Goal: Information Seeking & Learning: Check status

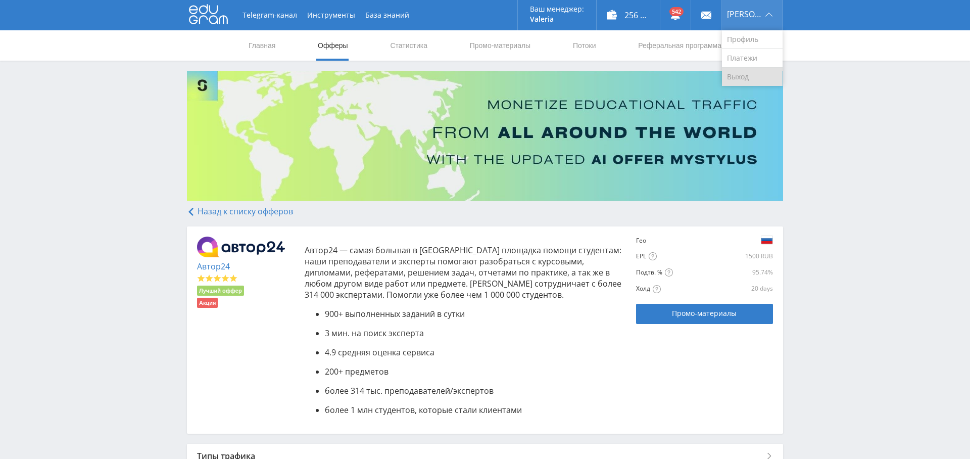
click at [745, 68] on link "Выход" at bounding box center [752, 77] width 61 height 18
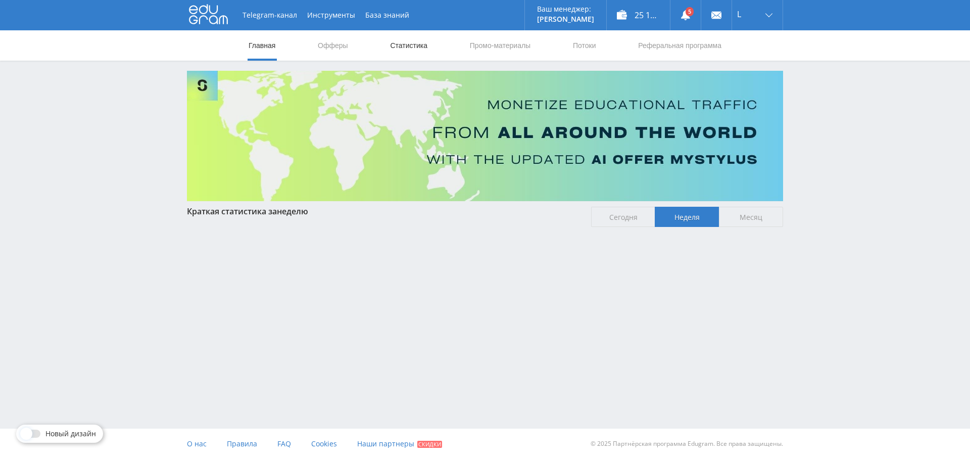
click at [408, 47] on link "Статистика" at bounding box center [408, 45] width 39 height 30
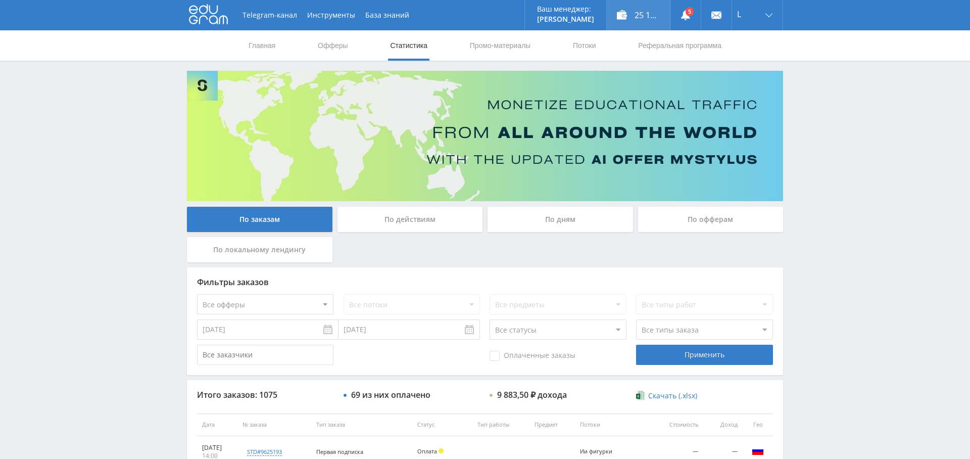
click at [646, 19] on div "25 111,70 ₽" at bounding box center [638, 15] width 63 height 30
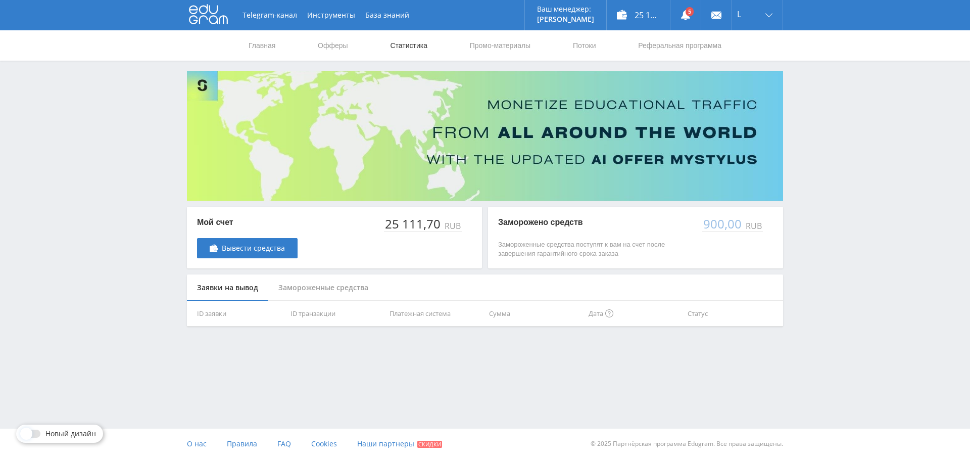
click at [401, 50] on link "Статистика" at bounding box center [408, 45] width 39 height 30
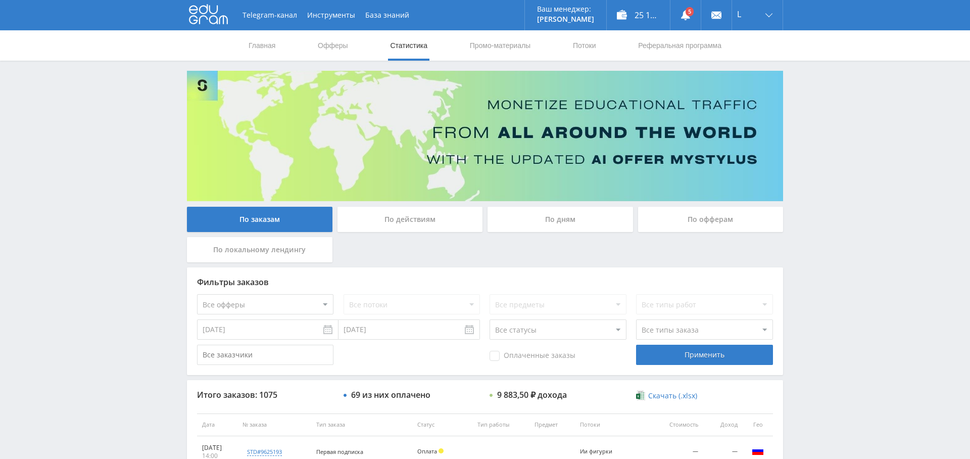
click at [602, 219] on div "По дням" at bounding box center [559, 219] width 145 height 25
click at [0, 0] on input "По дням" at bounding box center [0, 0] width 0 height 0
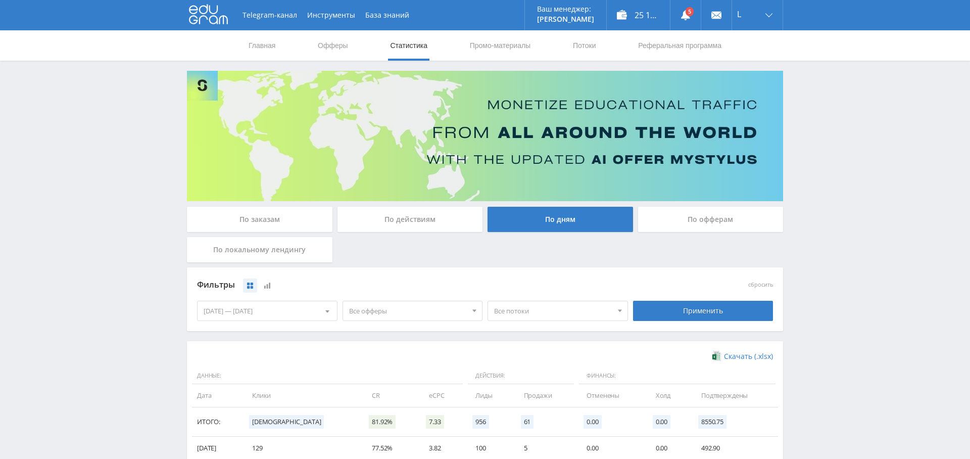
click at [282, 315] on div "[DATE] — [DATE]" at bounding box center [267, 310] width 139 height 19
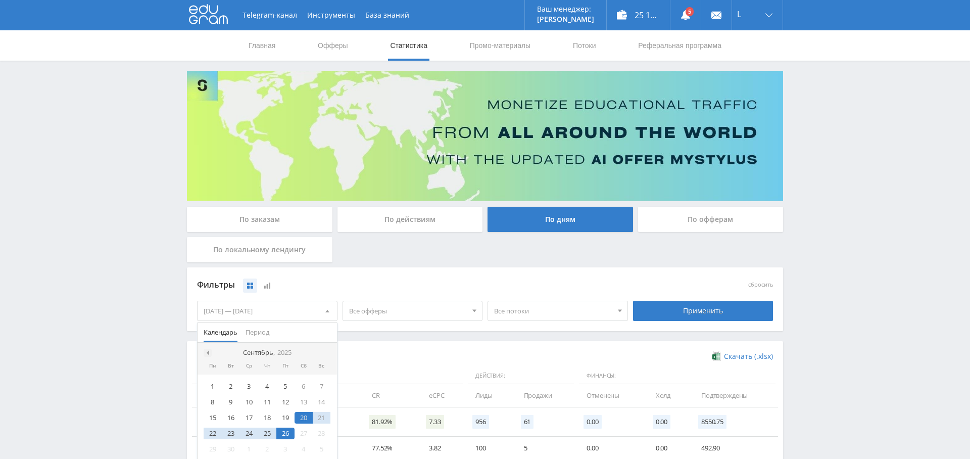
click at [206, 354] on span at bounding box center [206, 352] width 5 height 5
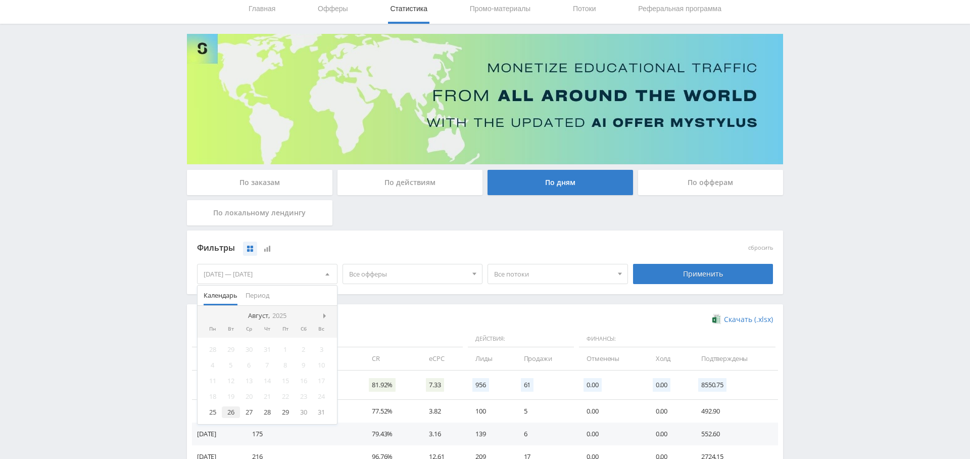
scroll to position [43, 0]
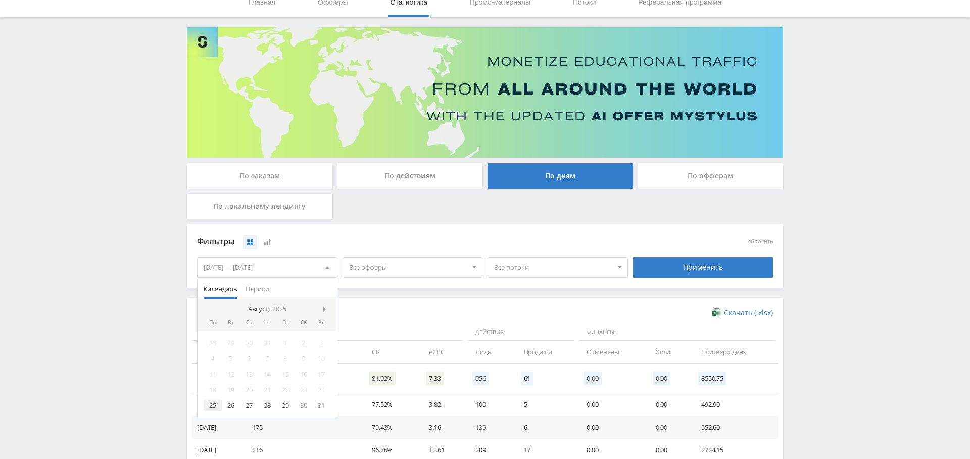
click at [210, 407] on div "25" at bounding box center [213, 406] width 18 height 12
click at [326, 307] on span at bounding box center [325, 309] width 5 height 5
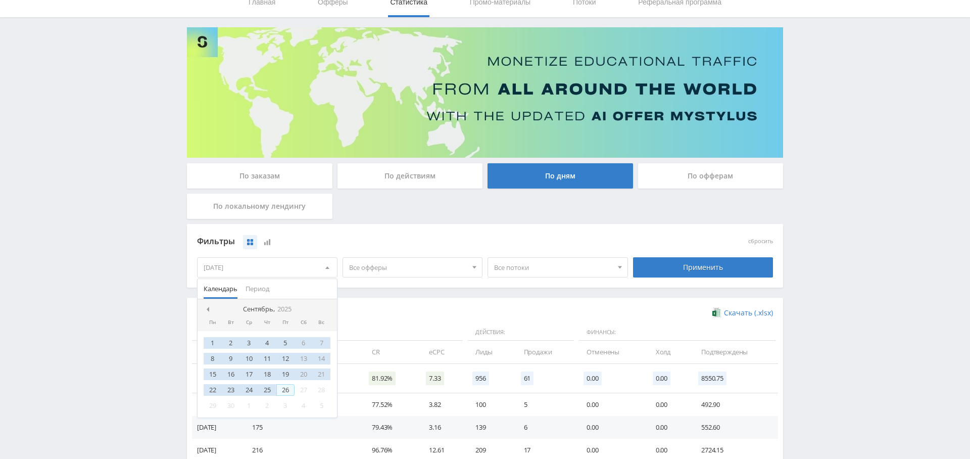
click at [288, 389] on div "26" at bounding box center [285, 390] width 18 height 12
click at [373, 295] on div "Фильтры сбросить [DATE] — [DATE] Календарь Период Сентябрь, 2025 Пн Вт Ср Чт Пт…" at bounding box center [485, 261] width 596 height 74
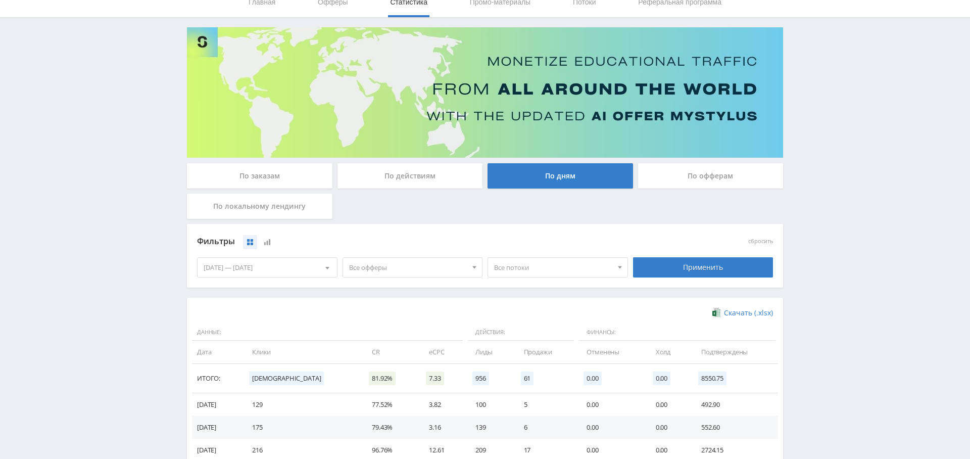
click at [717, 267] on div "Применить" at bounding box center [703, 267] width 140 height 20
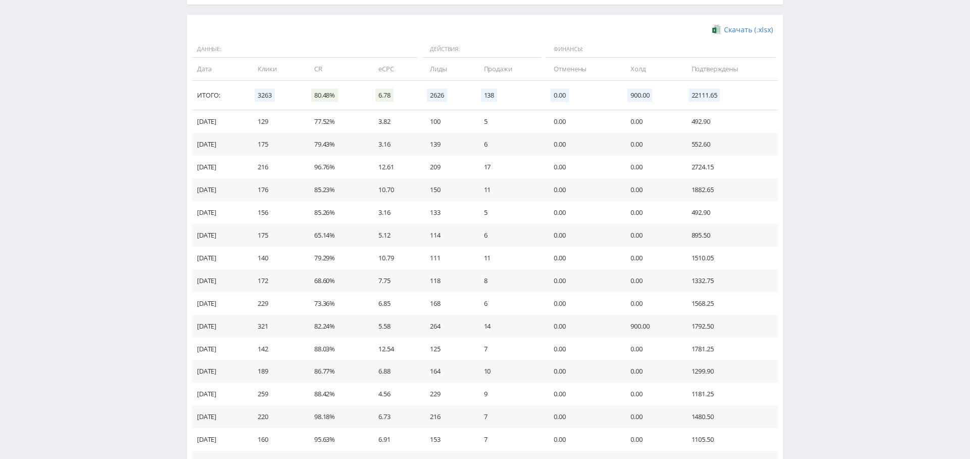
scroll to position [322, 0]
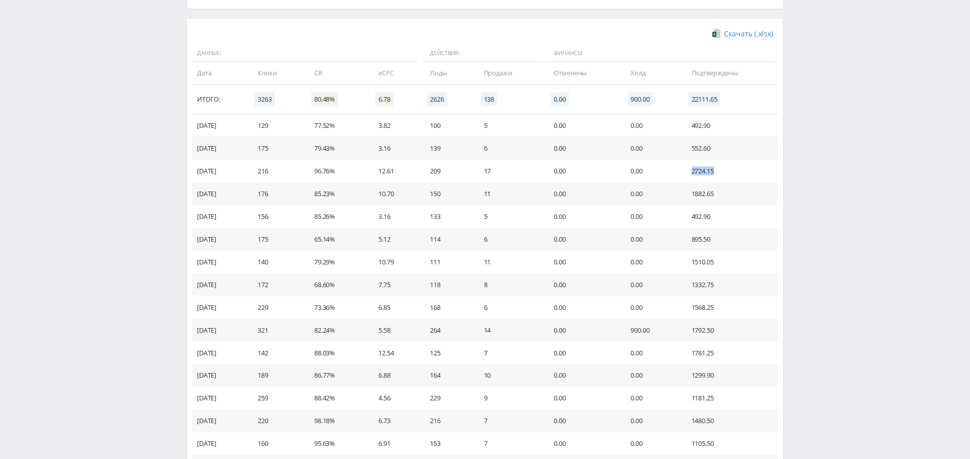
drag, startPoint x: 697, startPoint y: 171, endPoint x: 732, endPoint y: 174, distance: 35.5
click at [733, 174] on td "2724.15" at bounding box center [729, 171] width 96 height 23
drag, startPoint x: 691, startPoint y: 194, endPoint x: 721, endPoint y: 191, distance: 31.0
click at [723, 190] on td "1882.65" at bounding box center [729, 193] width 96 height 23
drag, startPoint x: 704, startPoint y: 151, endPoint x: 717, endPoint y: 169, distance: 22.3
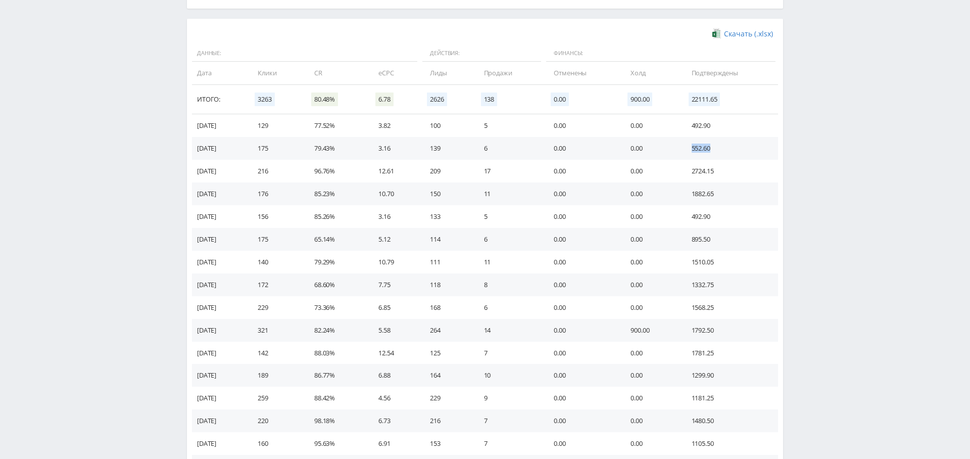
click at [719, 152] on td "552.60" at bounding box center [729, 148] width 96 height 23
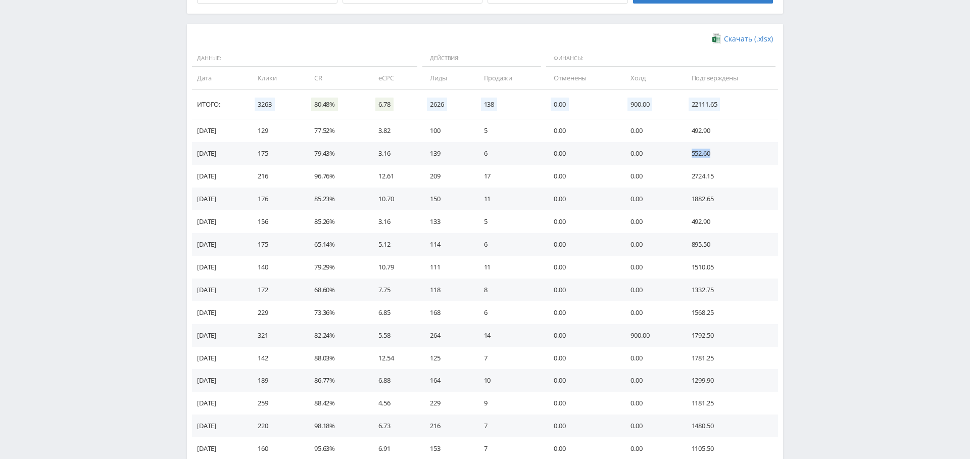
scroll to position [315, 0]
drag, startPoint x: 695, startPoint y: 131, endPoint x: 741, endPoint y: 134, distance: 46.1
click at [741, 134] on td "492.90" at bounding box center [729, 132] width 96 height 23
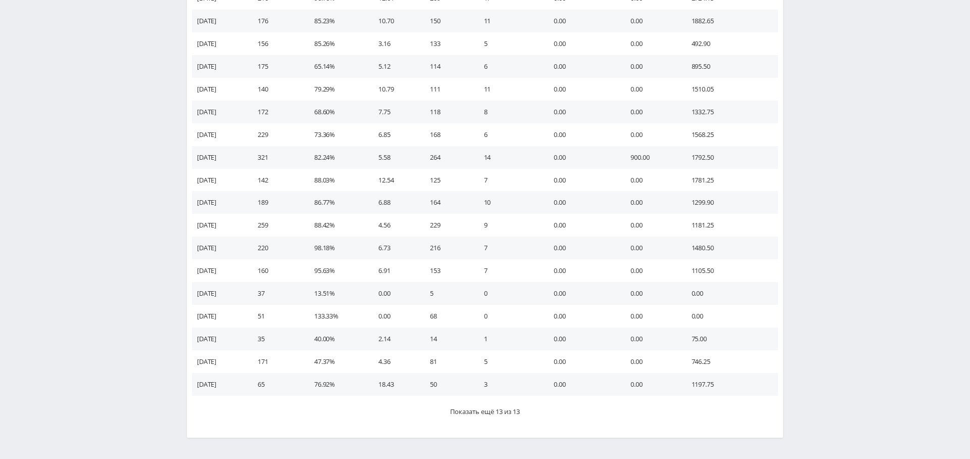
scroll to position [511, 0]
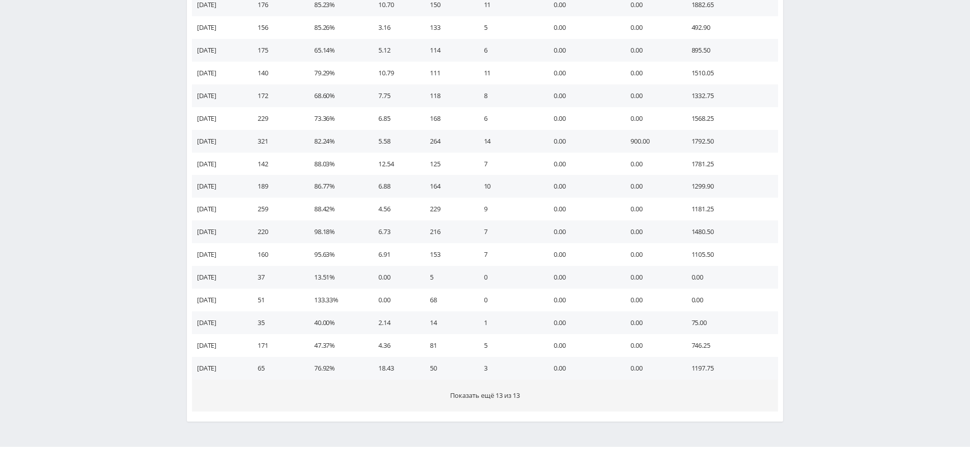
click at [512, 396] on span "Показать ещё 13 из 13" at bounding box center [485, 394] width 70 height 9
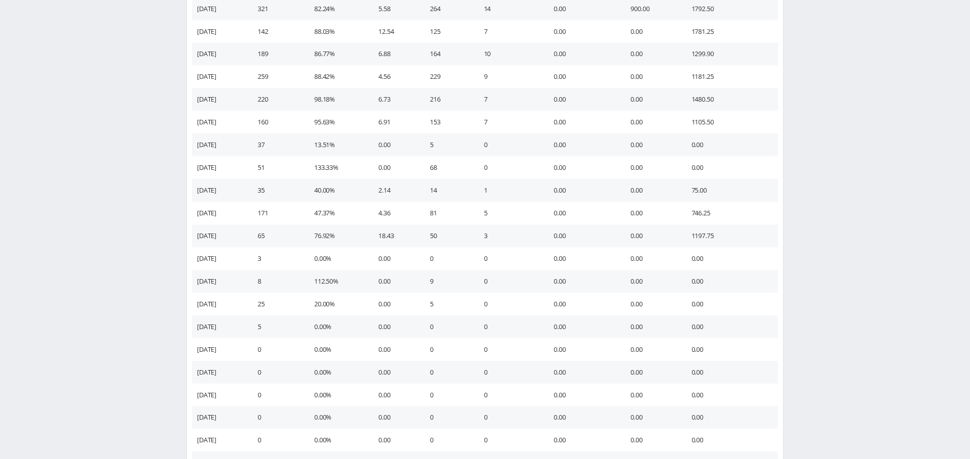
scroll to position [642, 0]
drag, startPoint x: 701, startPoint y: 233, endPoint x: 197, endPoint y: 242, distance: 504.2
click at [197, 242] on tr "[DATE] 65 76.92% 18.43 50 3 0.00 0.00 1197.75" at bounding box center [485, 237] width 586 height 23
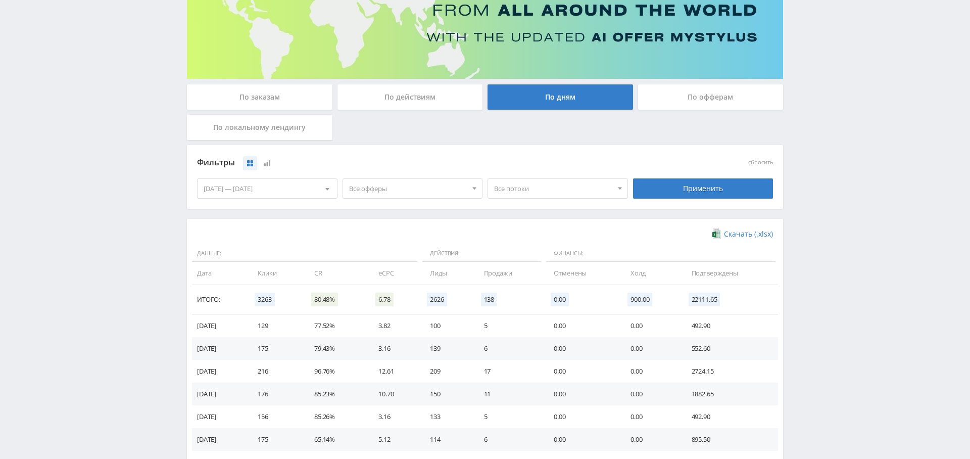
scroll to position [0, 0]
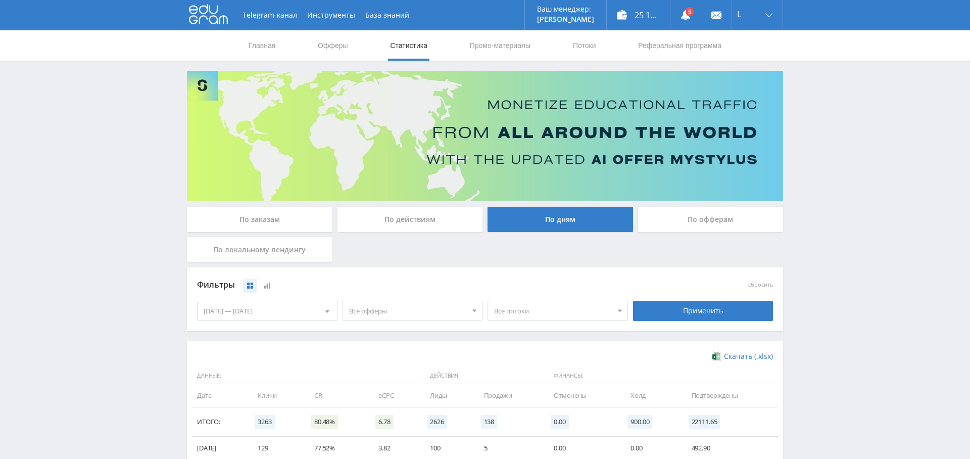
click at [269, 218] on div "По заказам" at bounding box center [259, 219] width 145 height 25
click at [0, 0] on input "По заказам" at bounding box center [0, 0] width 0 height 0
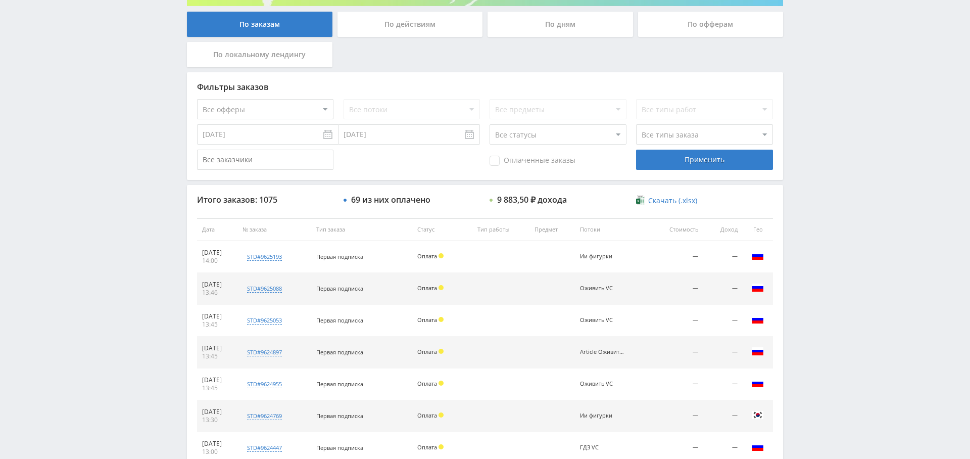
scroll to position [198, 0]
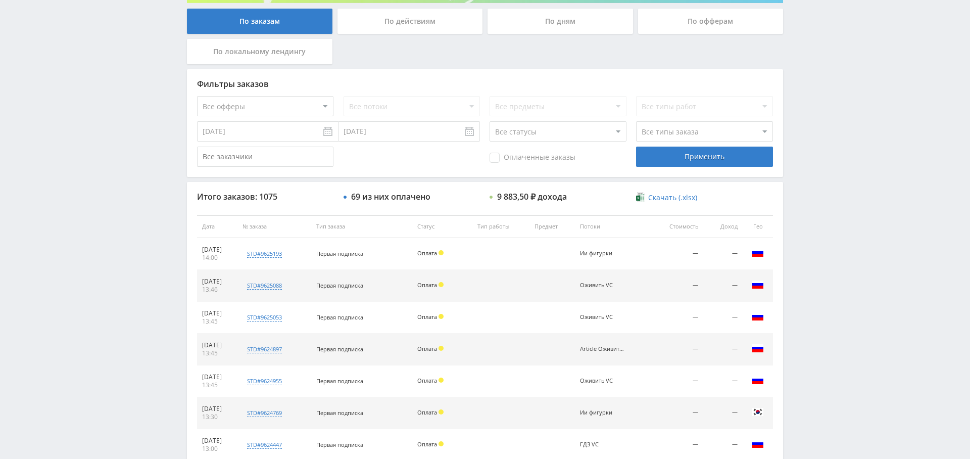
drag, startPoint x: 280, startPoint y: 118, endPoint x: 281, endPoint y: 108, distance: 10.2
click at [280, 118] on div "Фильтры заказов Все офферы MyStylus MyStylus - Revshare Кэмп Studybay Автор24 S…" at bounding box center [485, 123] width 596 height 108
click at [281, 108] on select "Все офферы MyStylus MyStylus - Revshare Кэмп Studybay Автор24 Studybay [GEOGRAP…" at bounding box center [265, 106] width 136 height 20
select select "376"
click at [246, 129] on input "[DATE]" at bounding box center [267, 131] width 141 height 20
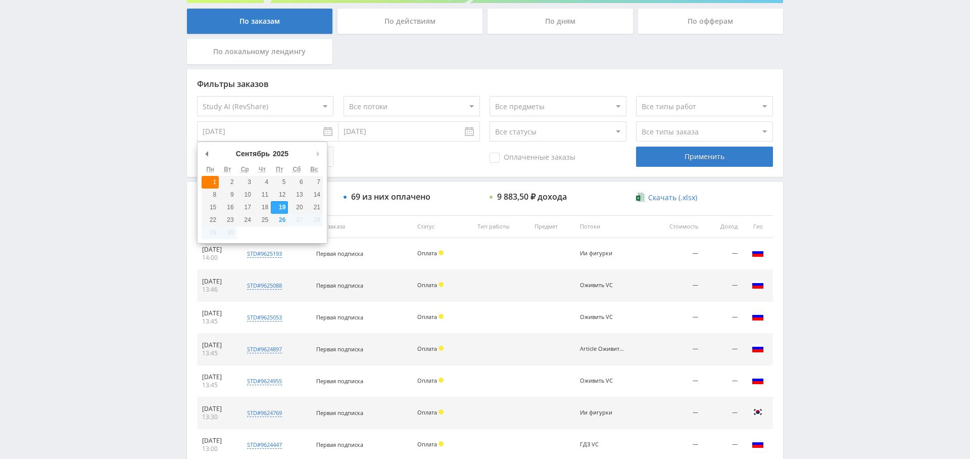
type input "[DATE]"
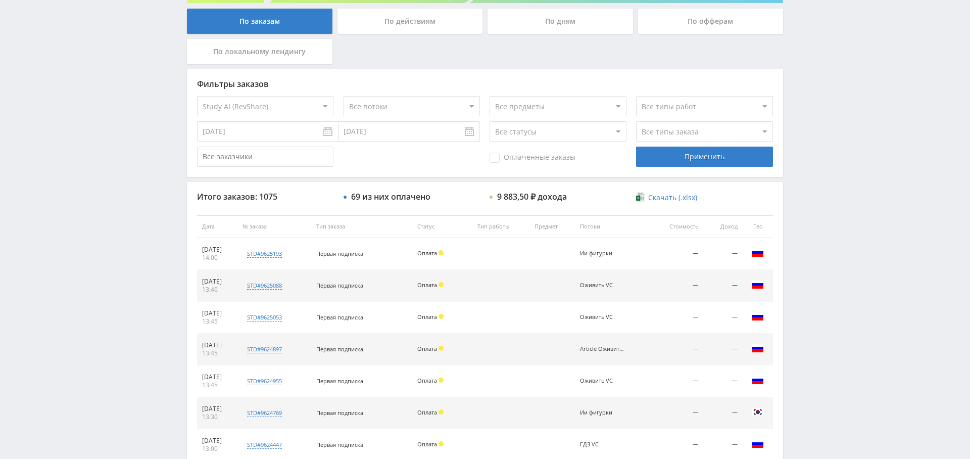
click at [662, 135] on select "Все типы заказа [PERSON_NAME] Новый заказ" at bounding box center [704, 131] width 136 height 20
select select "2"
click at [636, 121] on select "Все типы заказа [PERSON_NAME] Новый заказ" at bounding box center [704, 131] width 136 height 20
click at [522, 158] on span "Оплаченные заказы" at bounding box center [533, 158] width 86 height 10
click at [0, 0] on input "Оплаченные заказы" at bounding box center [0, 0] width 0 height 0
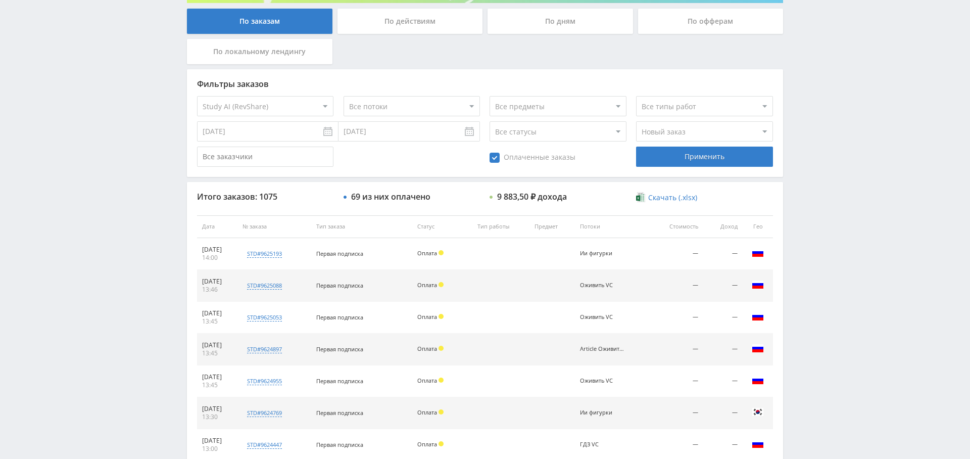
drag, startPoint x: 687, startPoint y: 157, endPoint x: 665, endPoint y: 161, distance: 22.1
click at [687, 158] on div "Применить" at bounding box center [704, 156] width 136 height 20
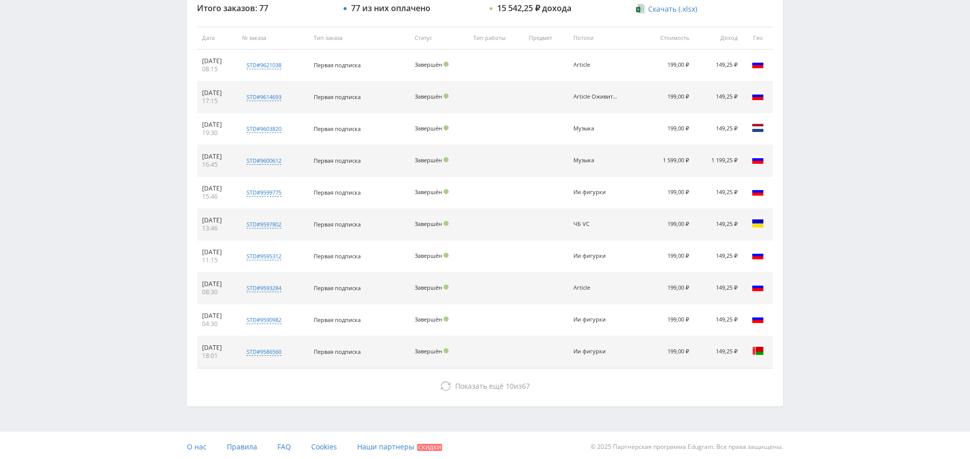
scroll to position [387, 0]
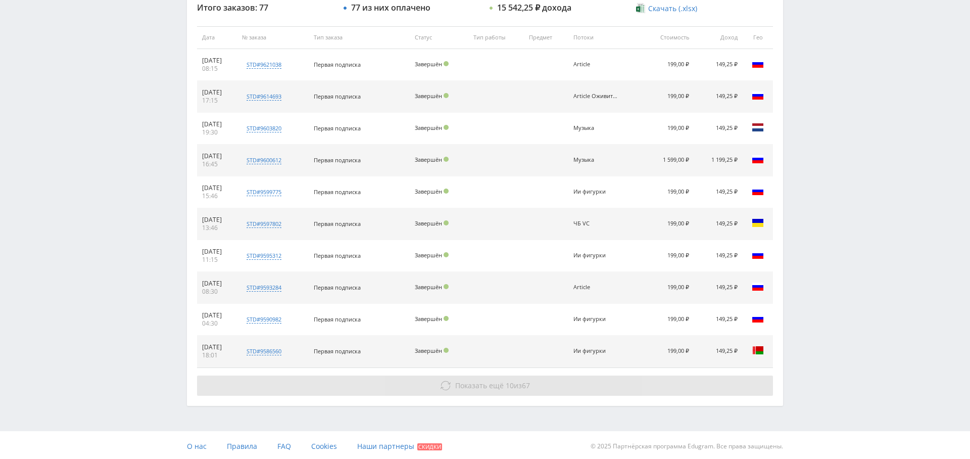
click at [482, 384] on span "Показать ещё" at bounding box center [479, 385] width 48 height 10
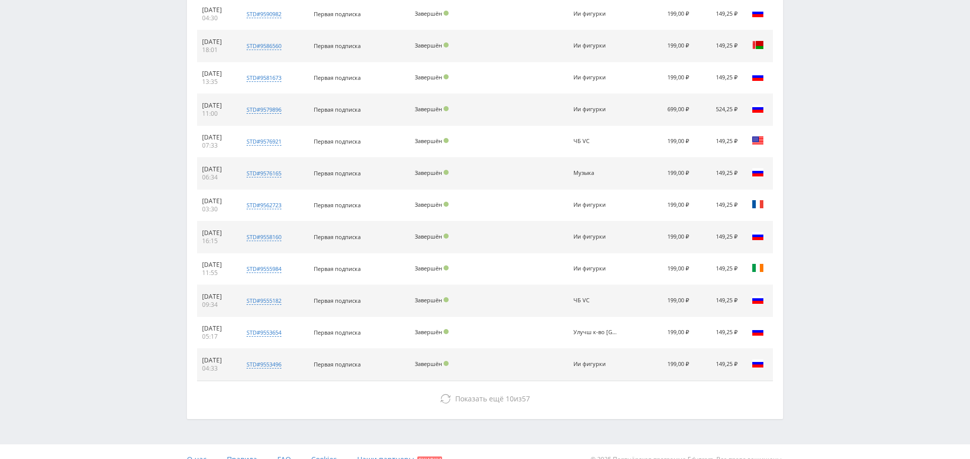
scroll to position [698, 0]
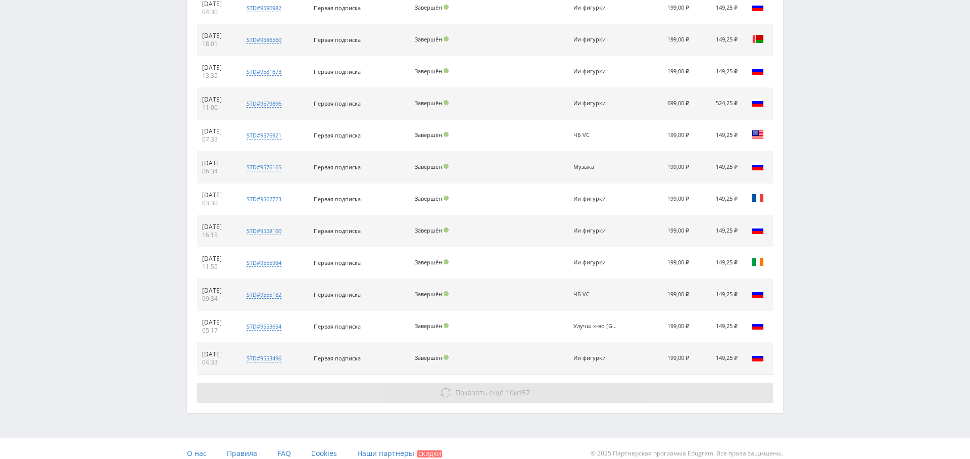
click at [512, 387] on span "Показать ещё 10 из 57" at bounding box center [492, 392] width 75 height 10
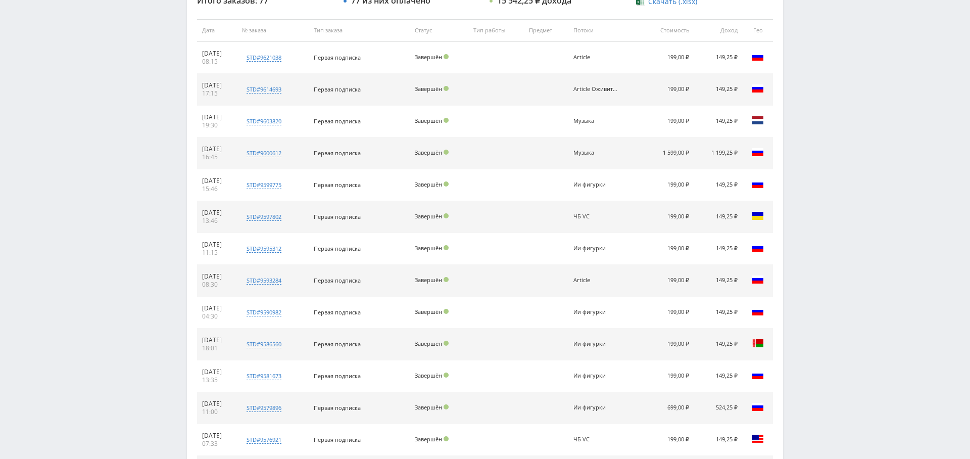
scroll to position [0, 0]
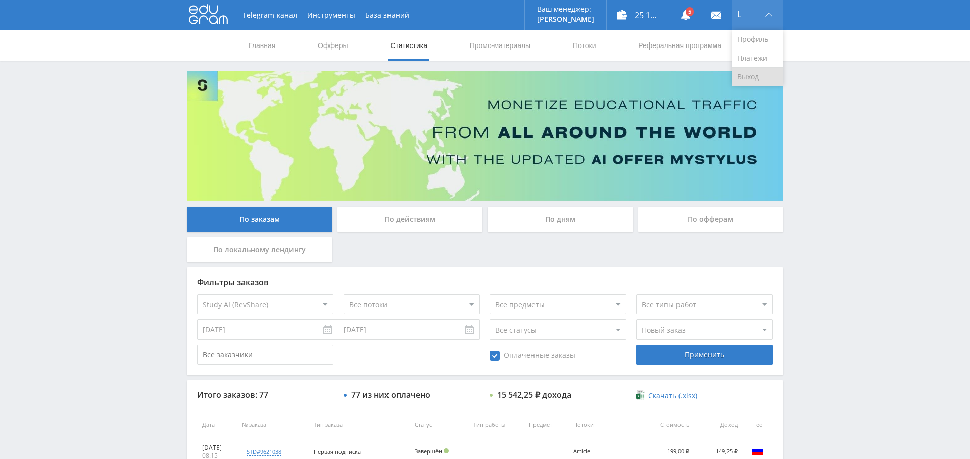
click at [756, 78] on link "Выход" at bounding box center [757, 77] width 51 height 18
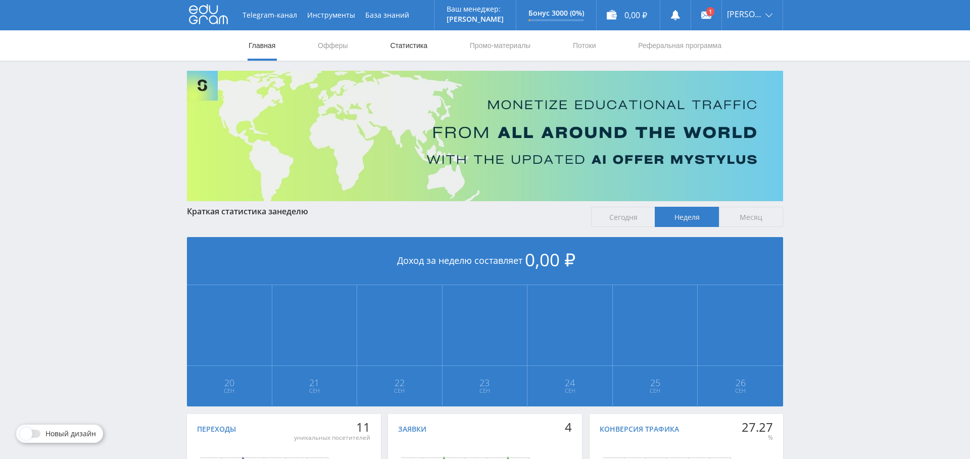
click at [392, 41] on link "Статистика" at bounding box center [408, 45] width 39 height 30
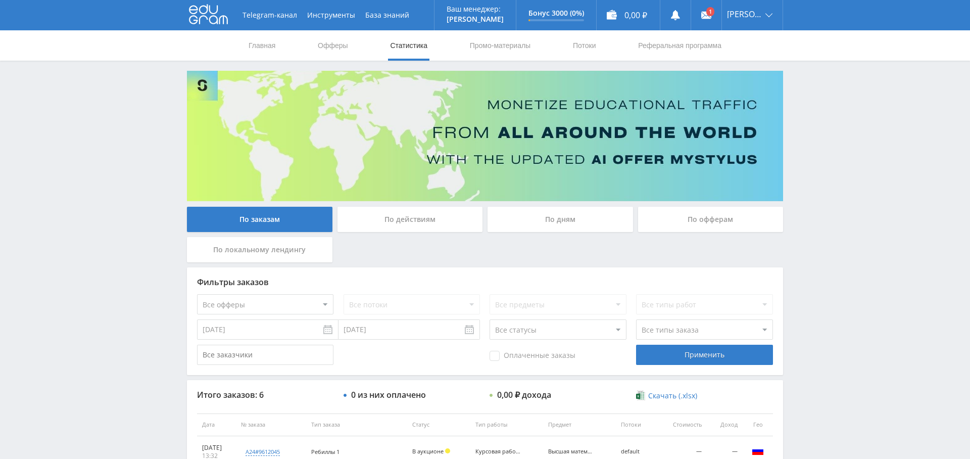
click at [549, 220] on div "По дням" at bounding box center [559, 219] width 145 height 25
click at [0, 0] on input "По дням" at bounding box center [0, 0] width 0 height 0
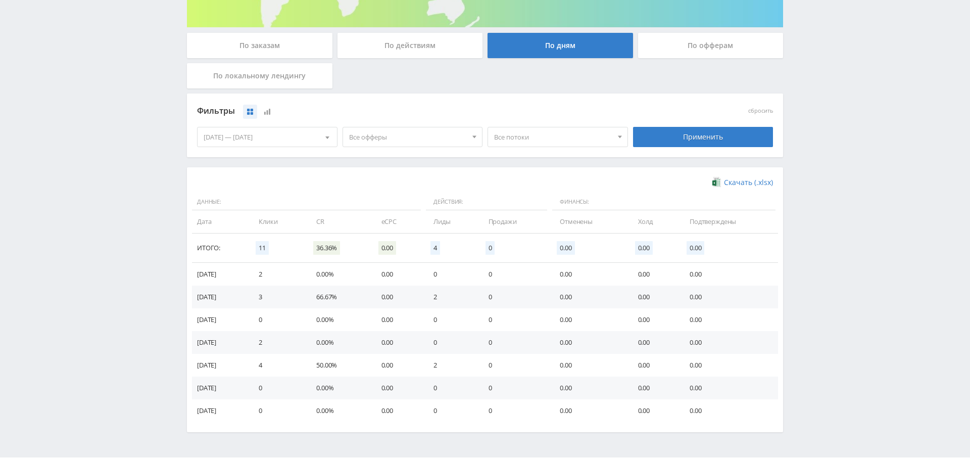
scroll to position [202, 0]
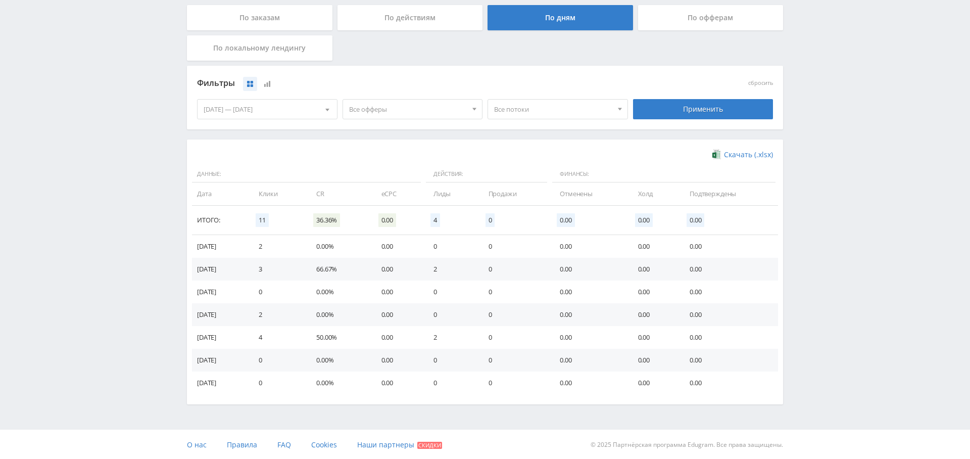
drag, startPoint x: 438, startPoint y: 268, endPoint x: 460, endPoint y: 263, distance: 22.3
click at [461, 263] on td "2" at bounding box center [450, 269] width 55 height 23
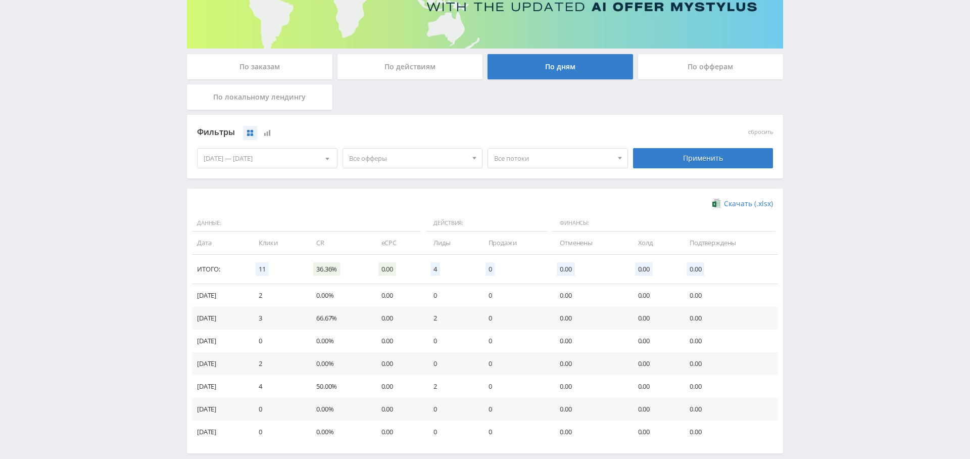
scroll to position [151, 0]
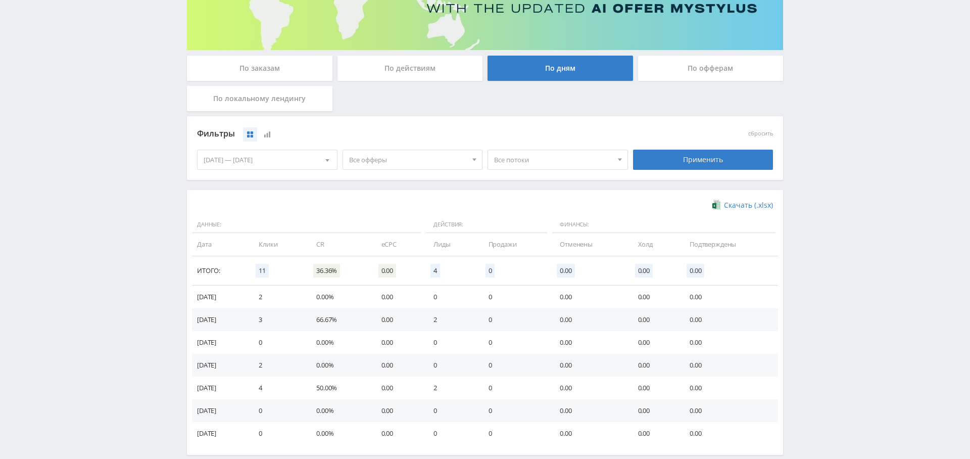
click at [284, 78] on div "По заказам" at bounding box center [259, 68] width 145 height 25
click at [0, 0] on input "По заказам" at bounding box center [0, 0] width 0 height 0
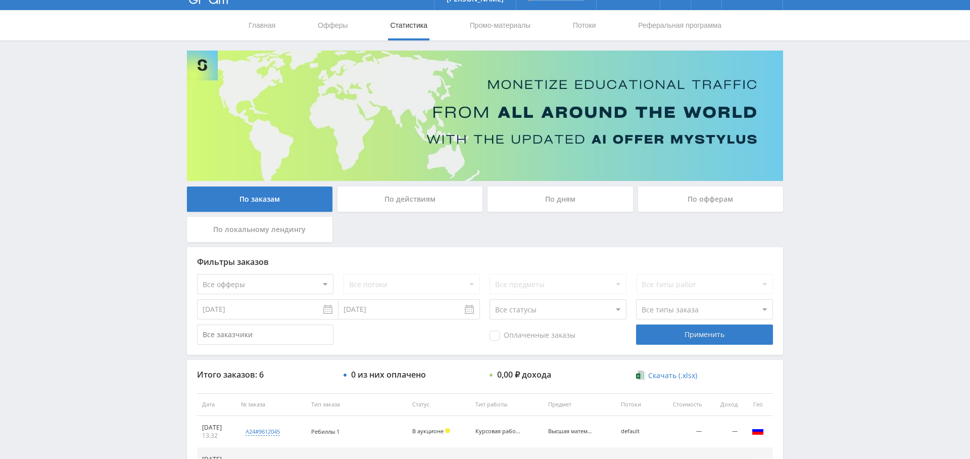
scroll to position [0, 0]
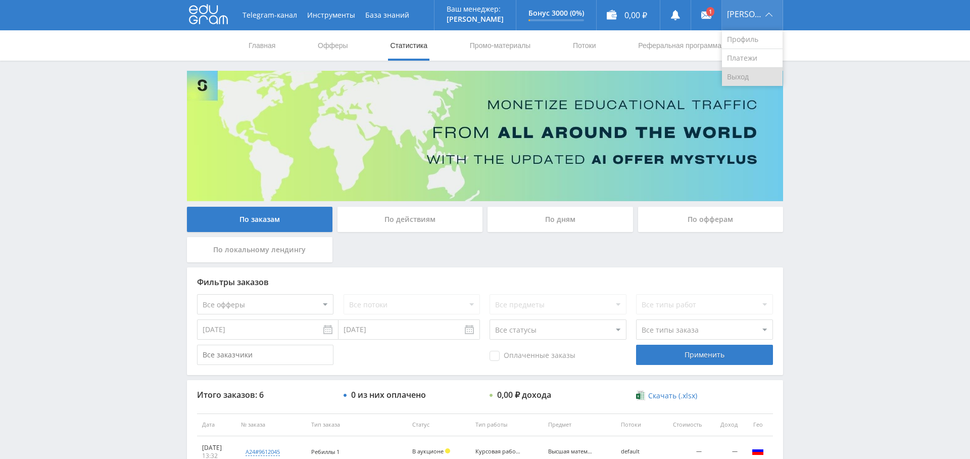
click at [755, 70] on link "Выход" at bounding box center [752, 77] width 61 height 18
